Goal: Use online tool/utility

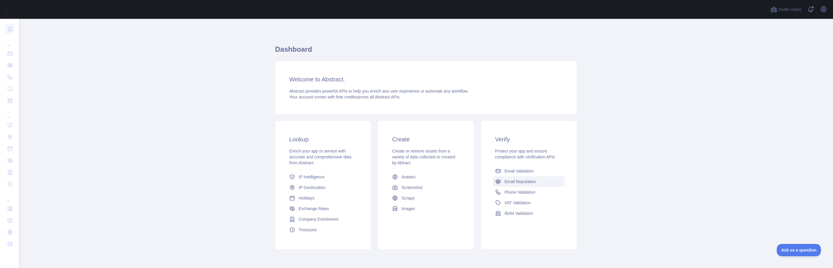
click at [522, 177] on link "Email Reputation" at bounding box center [529, 182] width 72 height 11
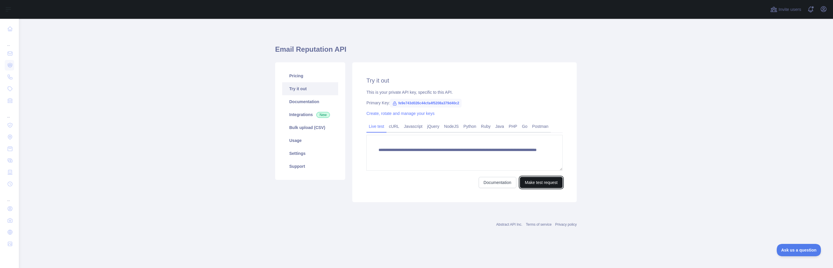
click at [536, 183] on button "Make test request" at bounding box center [541, 182] width 43 height 11
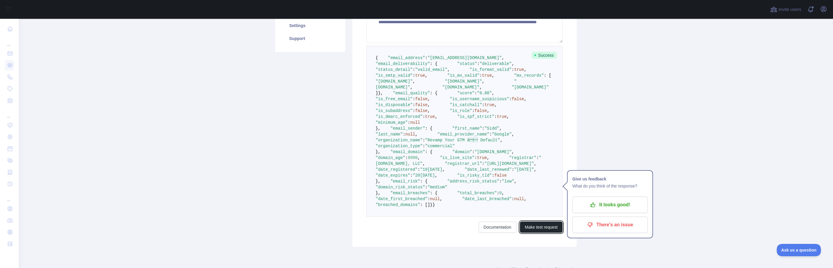
scroll to position [127, 0]
drag, startPoint x: 397, startPoint y: 158, endPoint x: 472, endPoint y: 159, distance: 75.4
click at [472, 159] on pre "{ "email_address" : "[EMAIL_ADDRESS][DOMAIN_NAME]" , "email_deliverability" : {…" at bounding box center [464, 132] width 196 height 171
drag, startPoint x: 405, startPoint y: 165, endPoint x: 460, endPoint y: 164, distance: 55.4
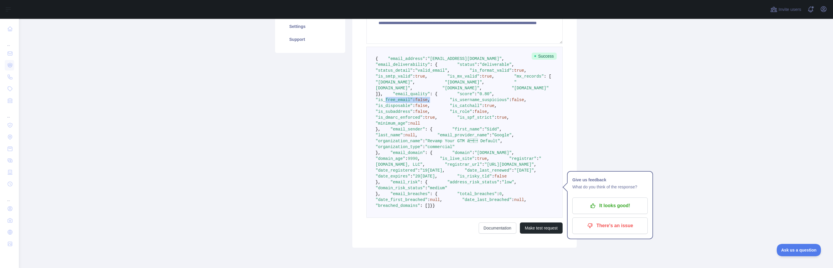
click at [460, 164] on pre "{ "email_address" : "[EMAIL_ADDRESS][DOMAIN_NAME]" , "email_deliverability" : {…" at bounding box center [464, 132] width 196 height 171
click at [430, 102] on span "," at bounding box center [428, 100] width 2 height 5
click at [478, 167] on pre "{ "email_address" : "[EMAIL_ADDRESS][DOMAIN_NAME]" , "email_deliverability" : {…" at bounding box center [464, 132] width 196 height 171
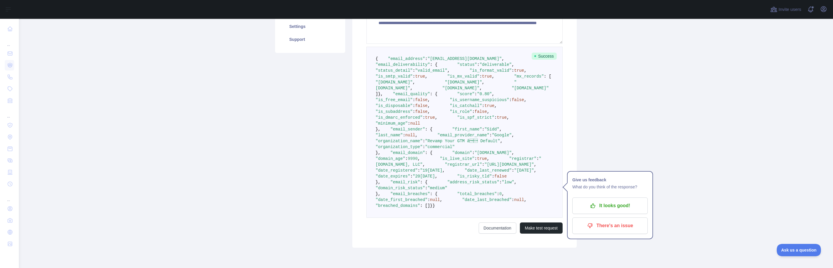
click at [478, 167] on pre "{ "email_address" : "[EMAIL_ADDRESS][DOMAIN_NAME]" , "email_deliverability" : {…" at bounding box center [464, 132] width 196 height 171
click at [449, 180] on pre "{ "email_address" : "[EMAIL_ADDRESS][DOMAIN_NAME]" , "email_deliverability" : {…" at bounding box center [464, 132] width 196 height 171
click at [448, 179] on pre "{ "email_address" : "[EMAIL_ADDRESS][DOMAIN_NAME]" , "email_deliverability" : {…" at bounding box center [464, 132] width 196 height 171
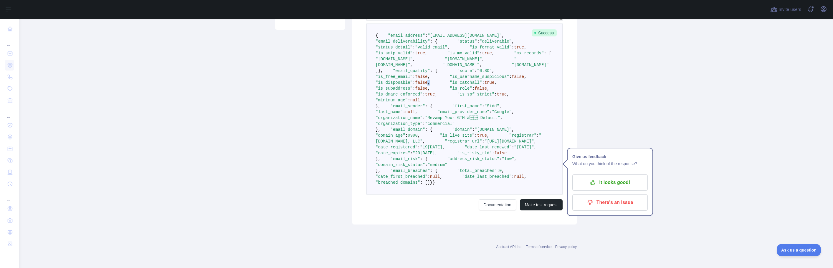
scroll to position [193, 0]
click at [415, 115] on span "null" at bounding box center [410, 112] width 10 height 5
click at [469, 120] on span ""Revamp Your GTM â Default"" at bounding box center [462, 118] width 75 height 5
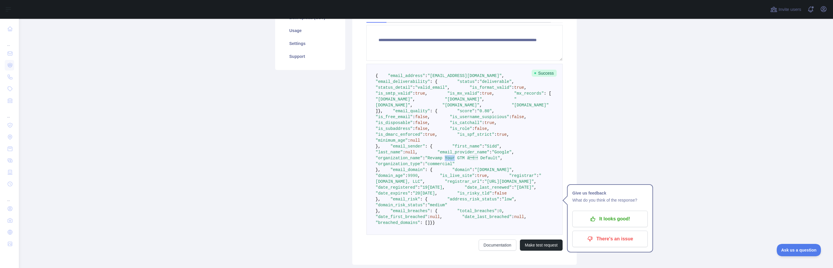
scroll to position [21, 0]
